Goal: Navigation & Orientation: Find specific page/section

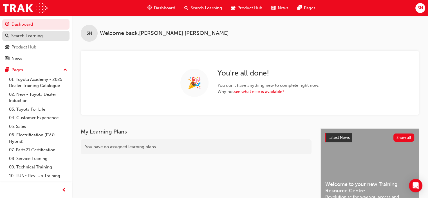
click at [39, 38] on div "Search Learning" at bounding box center [27, 36] width 32 height 6
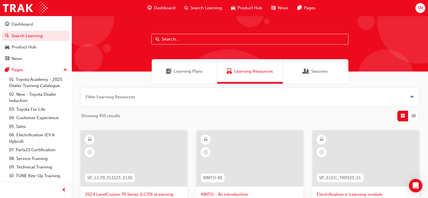
click at [422, 8] on span "SN" at bounding box center [420, 8] width 5 height 6
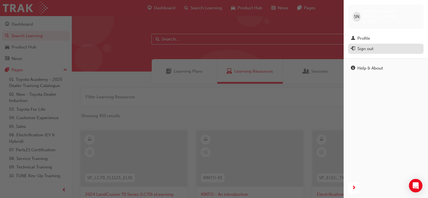
click at [360, 46] on div "Sign out" at bounding box center [365, 49] width 16 height 6
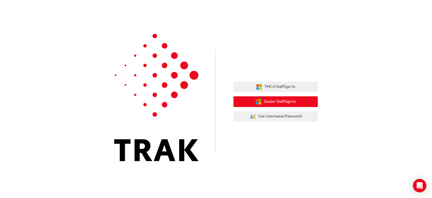
click at [271, 103] on span "Dealer Staff Sign In" at bounding box center [280, 102] width 32 height 6
